Goal: Transaction & Acquisition: Purchase product/service

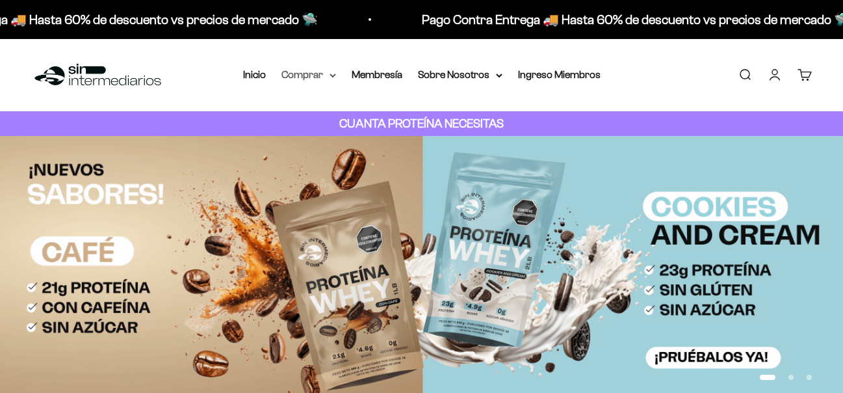
click at [327, 73] on summary "Comprar" at bounding box center [308, 74] width 55 height 17
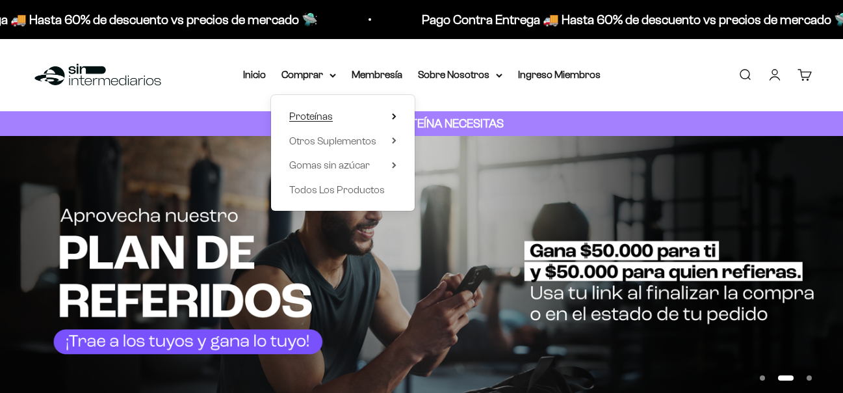
click at [351, 115] on summary "Proteínas" at bounding box center [342, 116] width 107 height 17
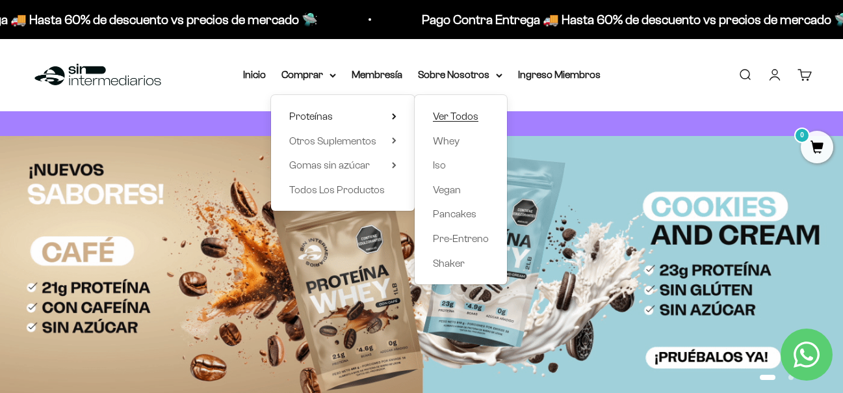
click at [453, 119] on span "Ver Todos" at bounding box center [456, 116] width 46 height 11
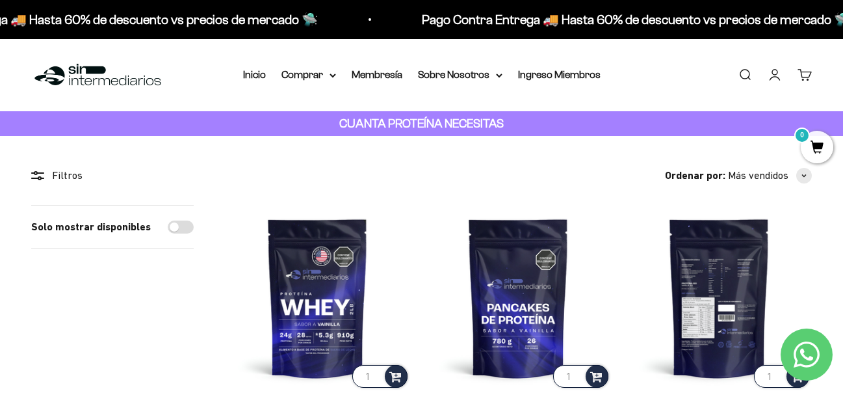
click at [712, 280] on img at bounding box center [719, 297] width 185 height 185
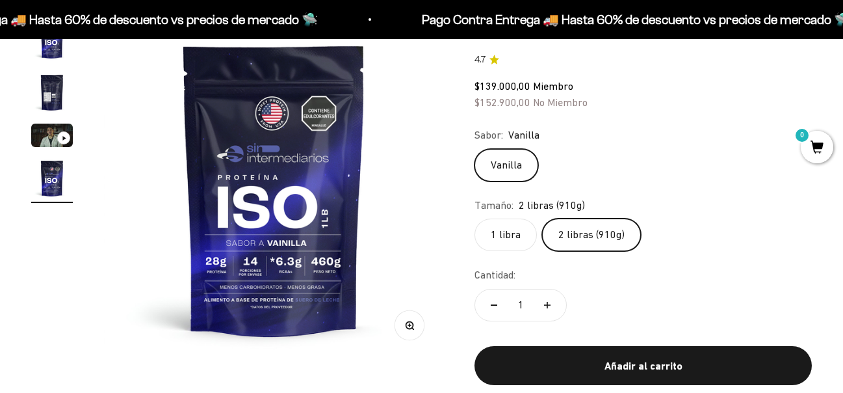
click at [508, 232] on label "1 libra" at bounding box center [506, 234] width 62 height 33
click at [475, 218] on input "1 libra" at bounding box center [474, 218] width 1 height 1
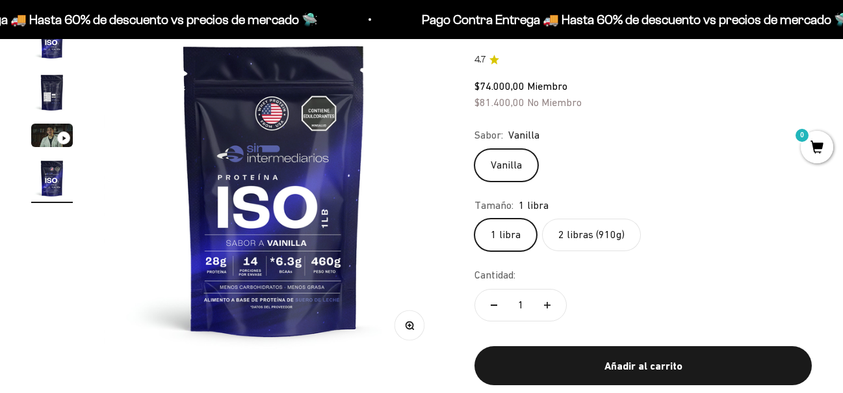
click at [603, 233] on label "2 libras (910g)" at bounding box center [591, 234] width 99 height 33
click at [475, 218] on input "2 libras (910g)" at bounding box center [474, 218] width 1 height 1
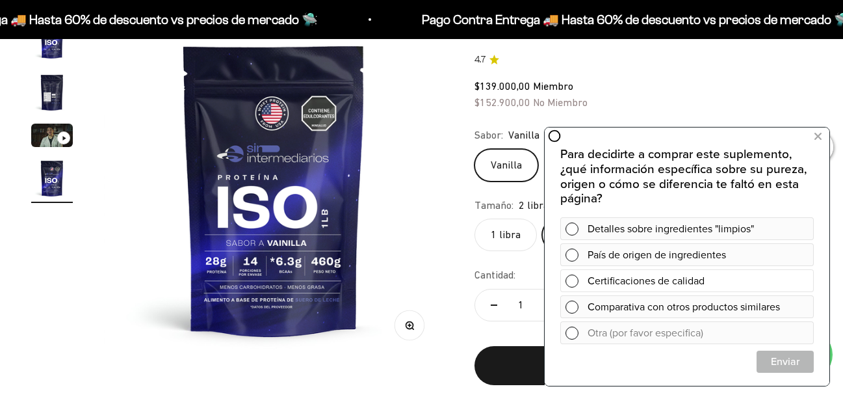
click at [575, 281] on span at bounding box center [572, 280] width 13 height 13
click at [577, 225] on div "Detalles sobre ingredientes "limpios" País de origen de ingredientes Certificac…" at bounding box center [687, 280] width 254 height 127
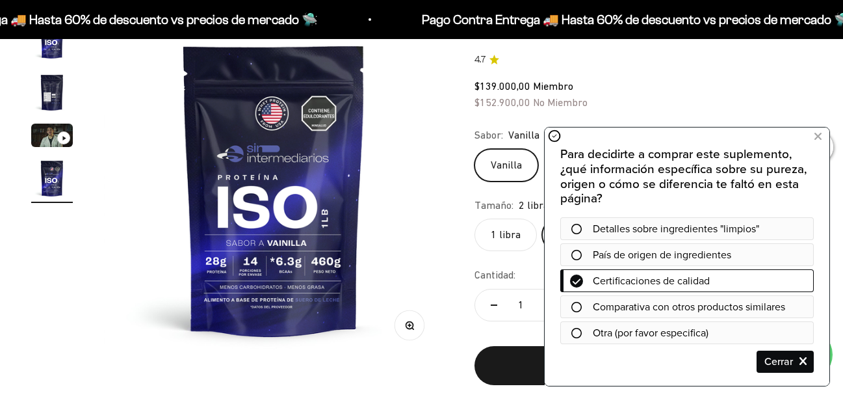
click at [577, 226] on icon at bounding box center [576, 229] width 10 height 10
click at [581, 233] on div at bounding box center [576, 229] width 33 height 10
click at [580, 311] on icon at bounding box center [576, 307] width 10 height 10
click at [798, 361] on span "Cerrar" at bounding box center [785, 361] width 56 height 23
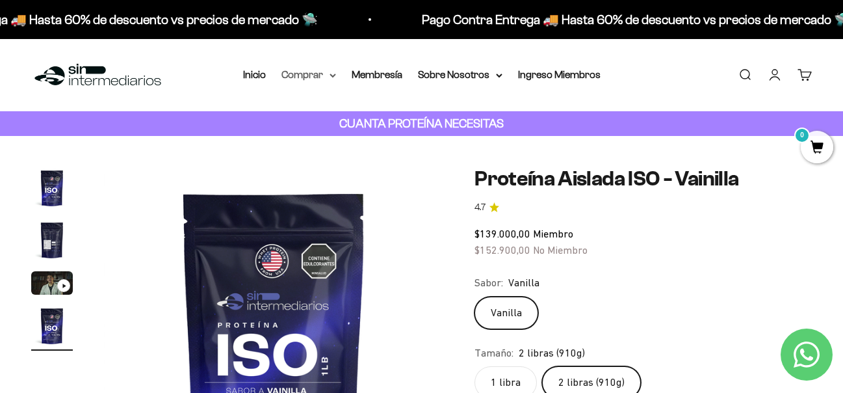
click at [319, 68] on summary "Comprar" at bounding box center [308, 74] width 55 height 17
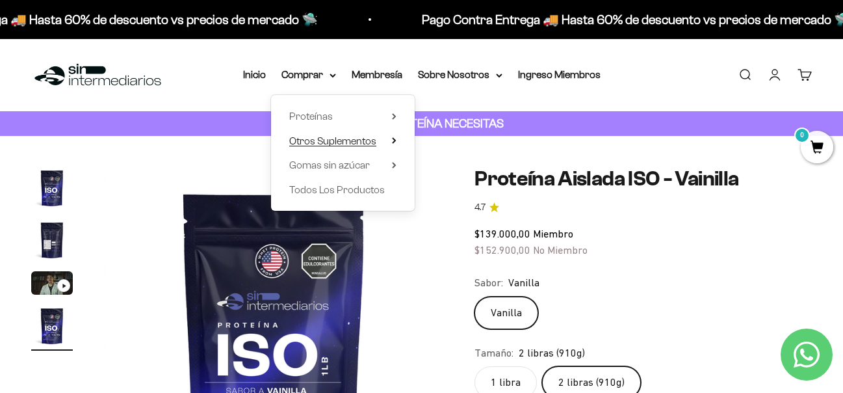
click at [393, 143] on icon at bounding box center [394, 140] width 3 height 5
click at [389, 168] on summary "Gomas sin azúcar" at bounding box center [342, 165] width 107 height 17
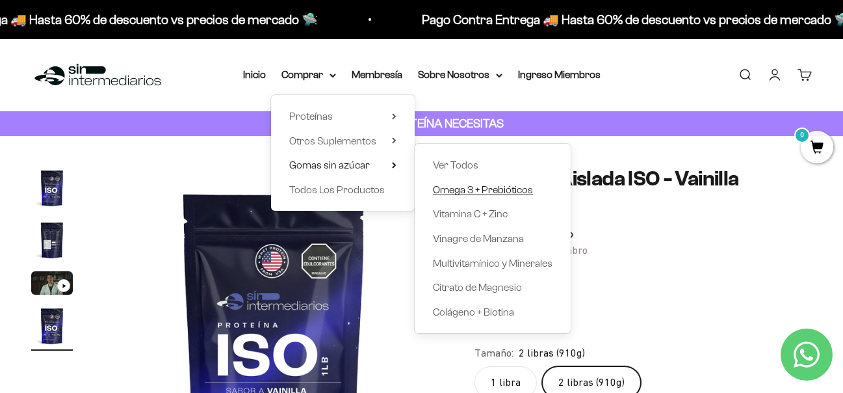
click at [461, 189] on span "Omega 3 + Prebióticos" at bounding box center [483, 189] width 100 height 11
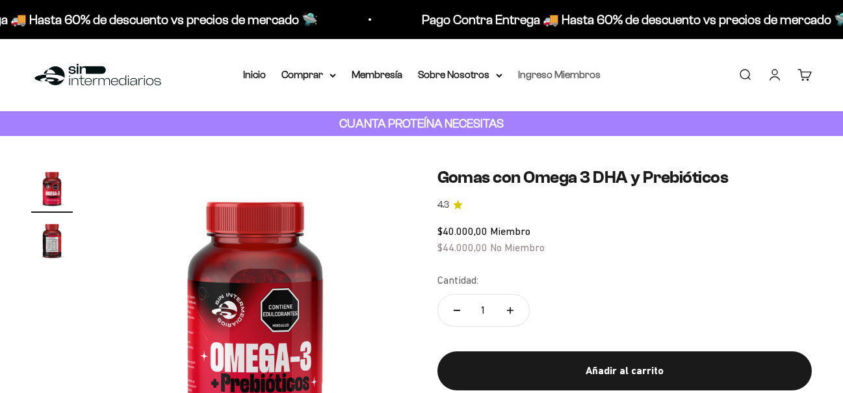
click at [556, 72] on link "Ingreso Miembros" at bounding box center [559, 74] width 83 height 11
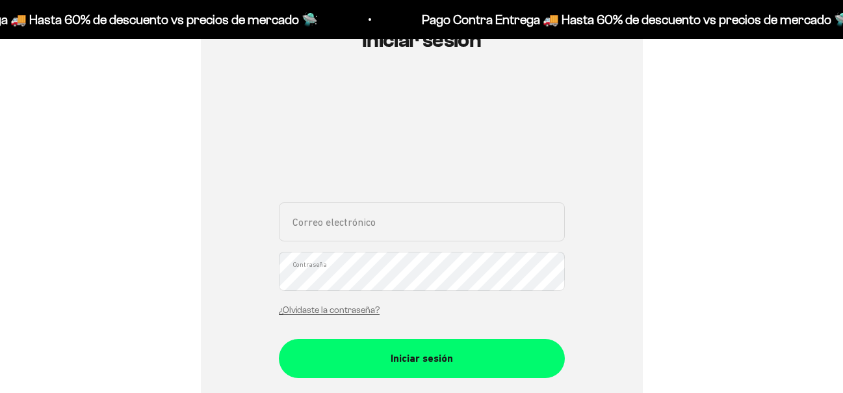
scroll to position [164, 0]
